Goal: Find specific page/section: Find specific page/section

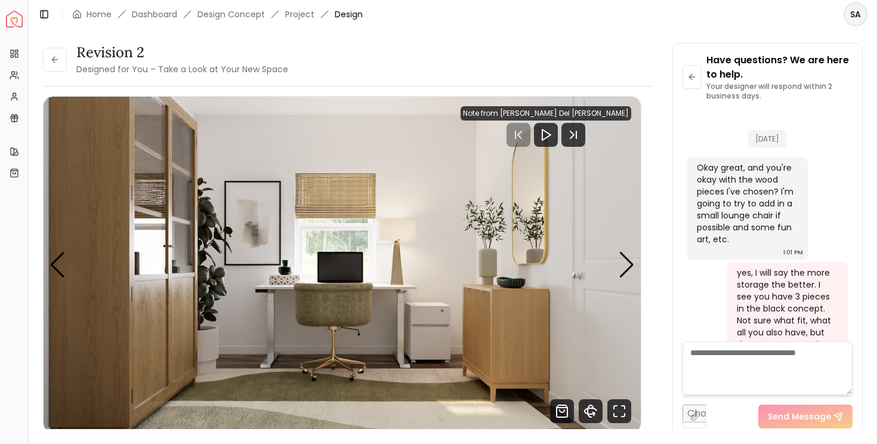
scroll to position [2710, 0]
